Goal: Task Accomplishment & Management: Use online tool/utility

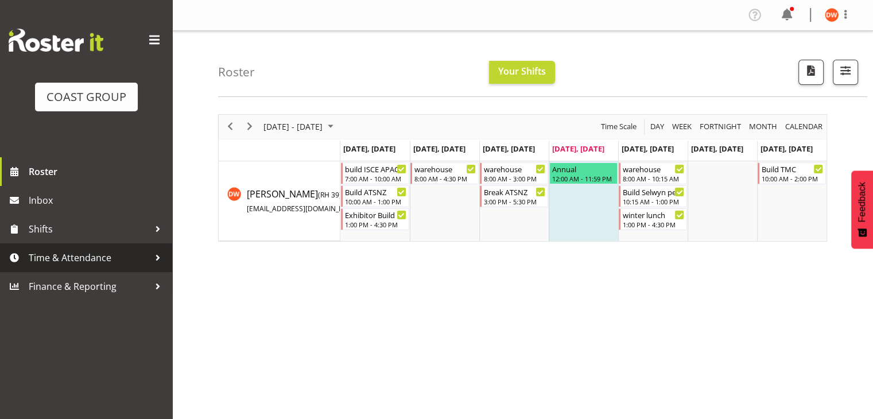
click at [85, 258] on span "Time & Attendance" at bounding box center [89, 257] width 120 height 17
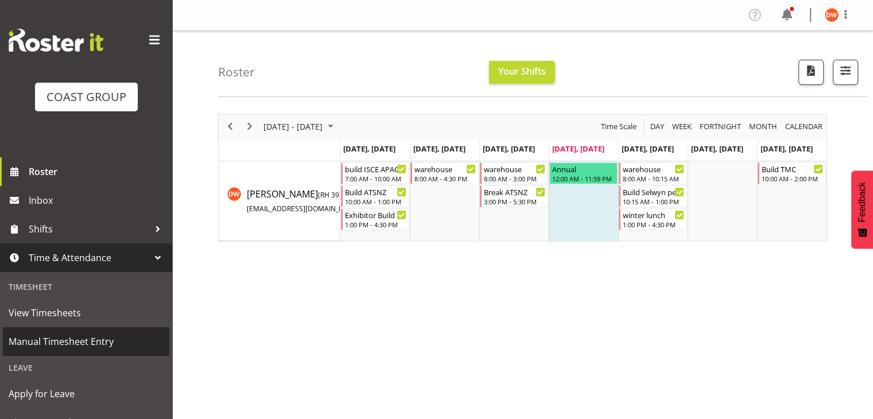
click at [78, 339] on span "Manual Timesheet Entry" at bounding box center [86, 341] width 155 height 17
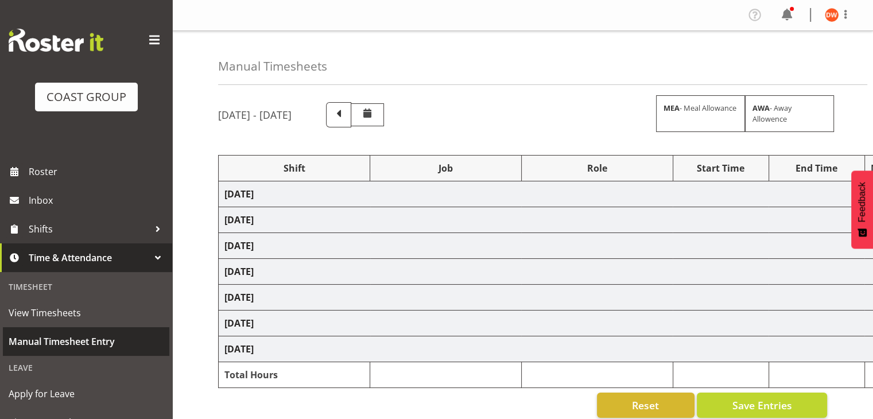
select select "80726"
select select "69"
select select "80727"
select select "9699"
select select "80729"
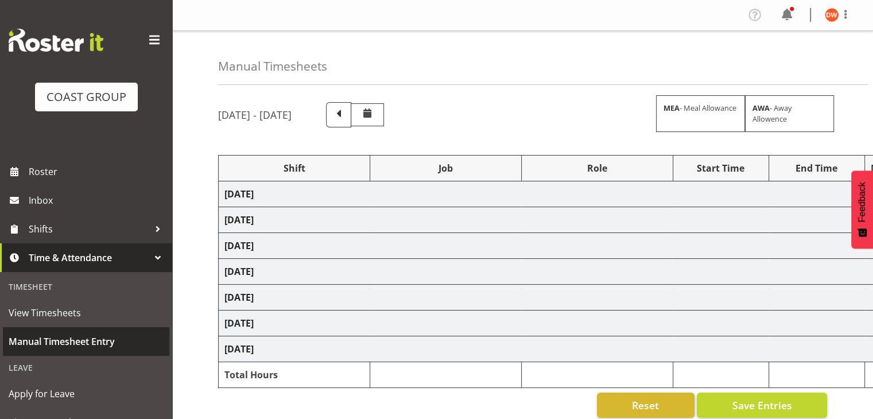
select select "69"
select select "80730"
select select "10476"
select select "80731"
select select "69"
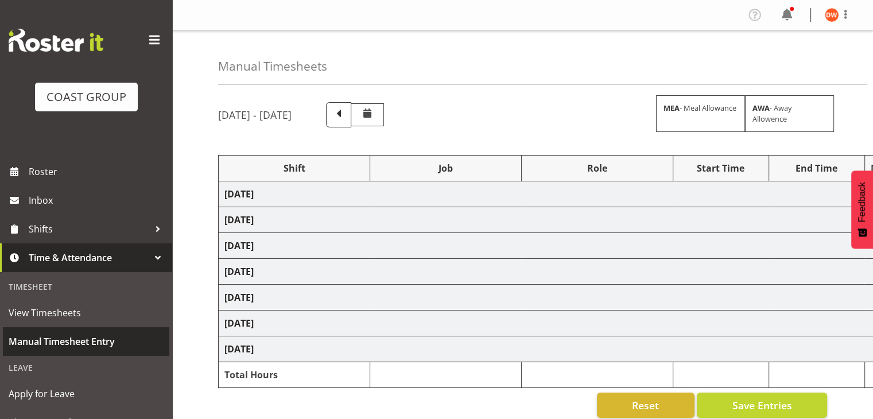
select select "80733"
select select "10395"
select select "80735"
select select "9299"
select select "80737"
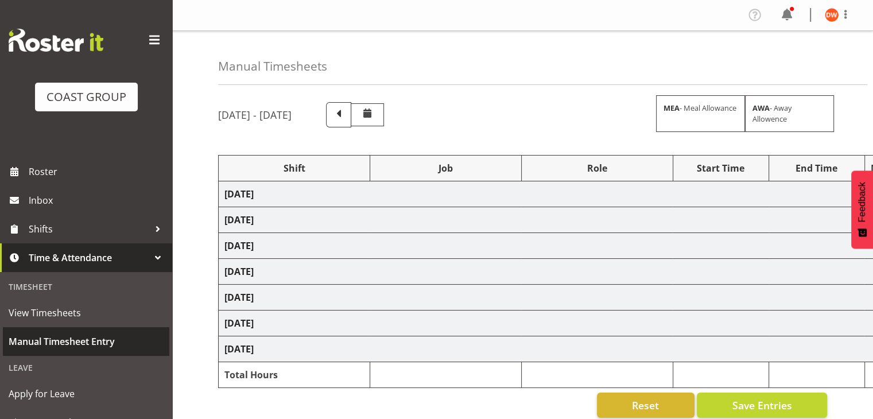
select select "69"
select select "80741"
select select "69"
